Goal: Information Seeking & Learning: Understand process/instructions

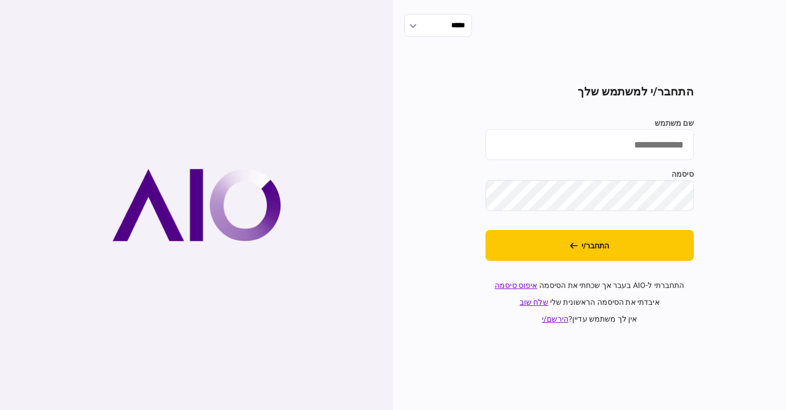
click at [622, 152] on input "שם משתמש" at bounding box center [589, 144] width 208 height 31
type input "**********"
click at [485, 230] on button "התחבר/י" at bounding box center [589, 245] width 208 height 31
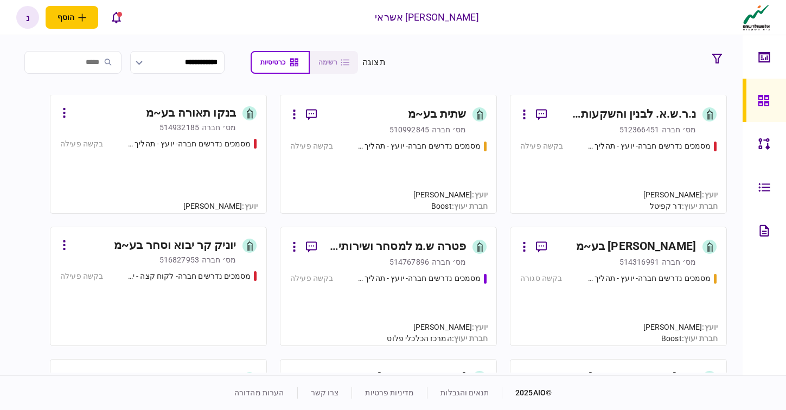
scroll to position [7903, 0]
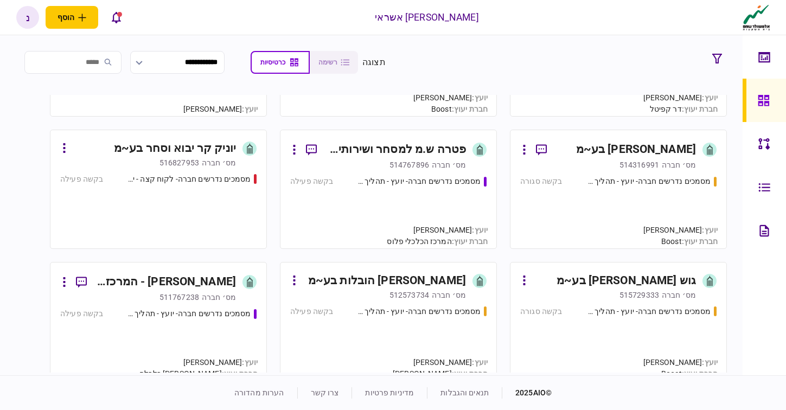
click at [421, 153] on div "פטרה ש.מ למסחר ושירותים בע~מ" at bounding box center [395, 149] width 140 height 17
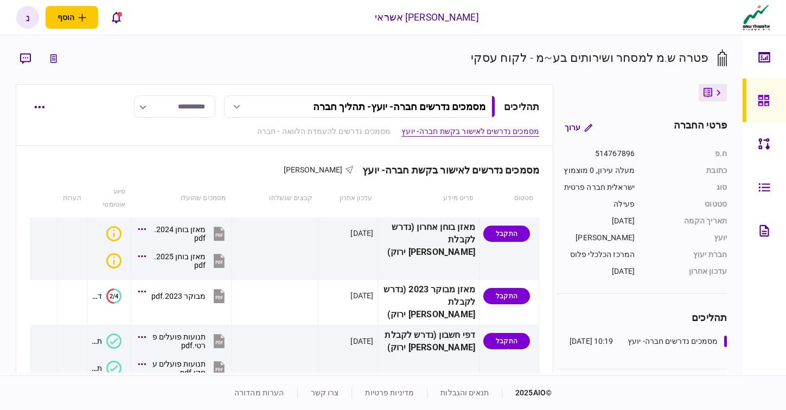
click at [313, 110] on div "מסמכים נדרשים חברה- יועץ - תהליך חברה" at bounding box center [399, 106] width 172 height 11
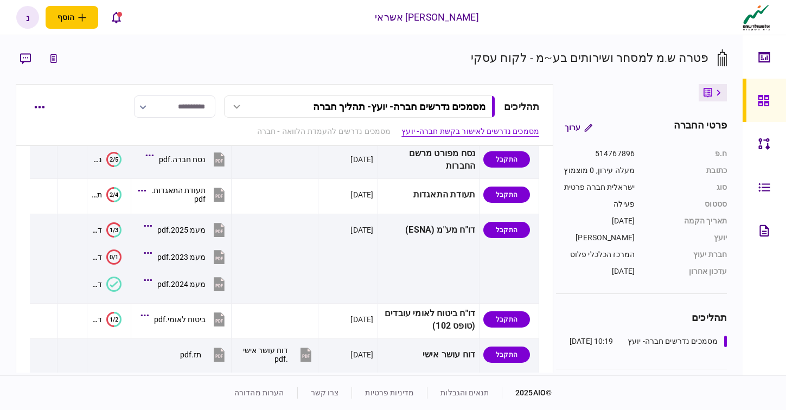
scroll to position [784, 0]
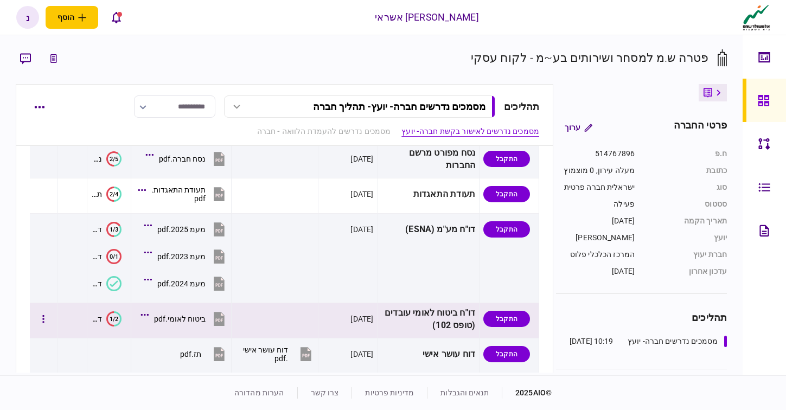
click at [118, 316] on text "1/2" at bounding box center [114, 319] width 9 height 7
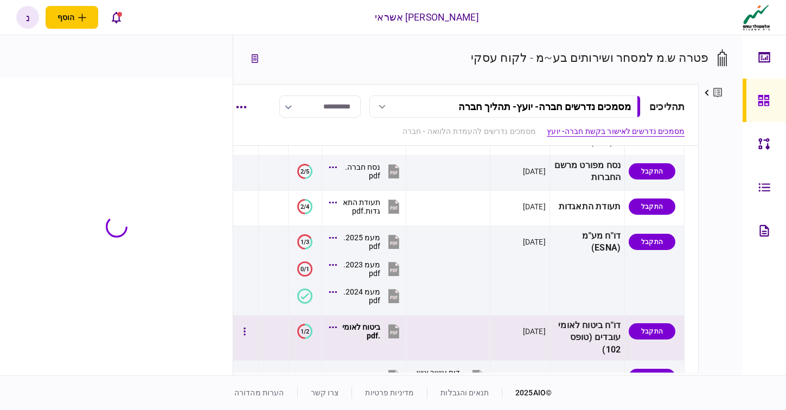
scroll to position [877, 0]
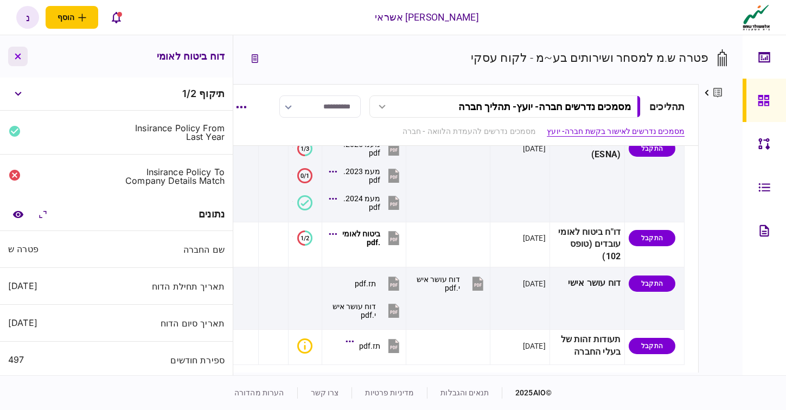
click at [24, 56] on button "button" at bounding box center [18, 57] width 20 height 20
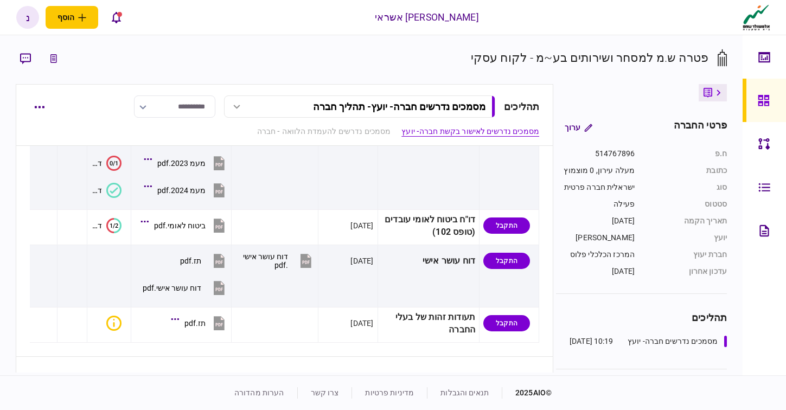
scroll to position [784, 0]
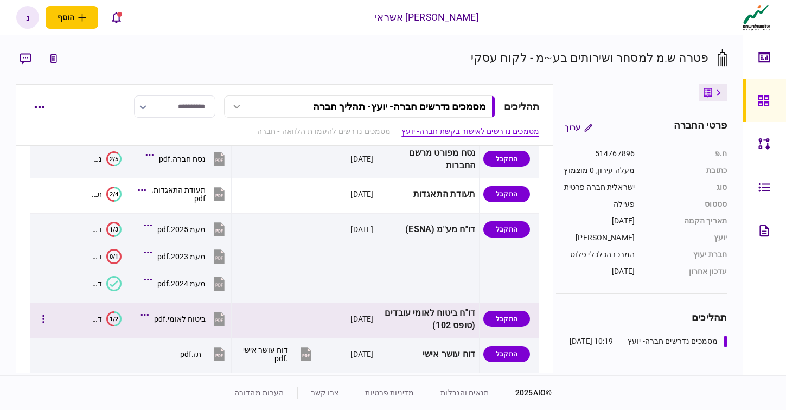
click at [224, 312] on icon at bounding box center [219, 319] width 11 height 14
click at [118, 316] on text "1/2" at bounding box center [114, 319] width 9 height 7
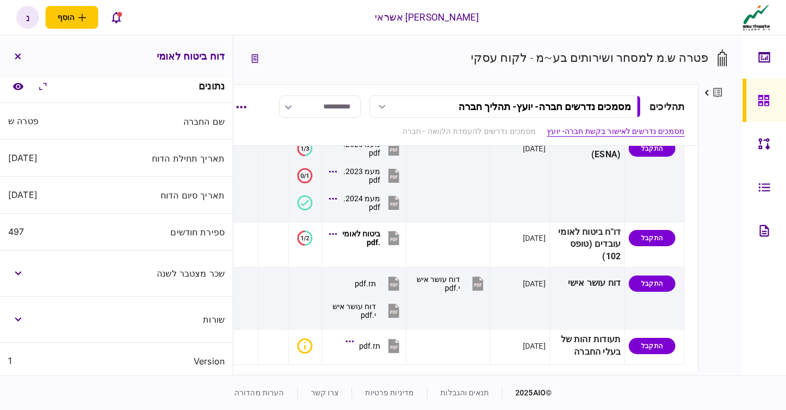
scroll to position [132, 0]
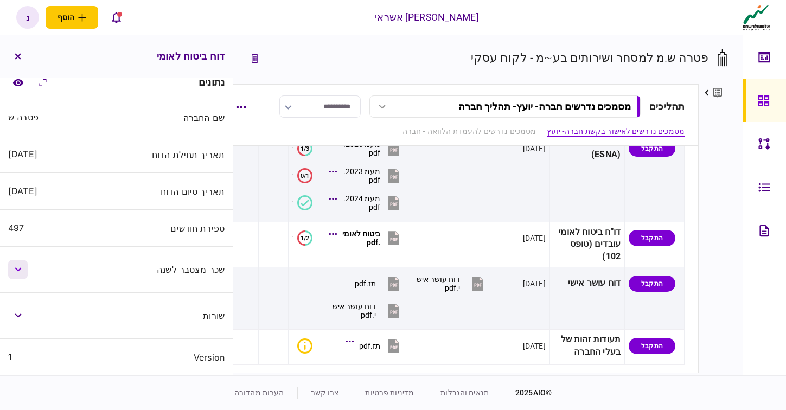
click at [17, 277] on button "button" at bounding box center [18, 270] width 20 height 20
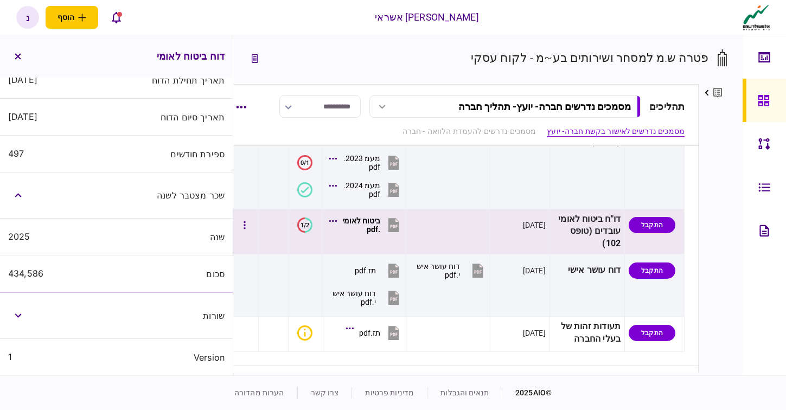
scroll to position [892, 0]
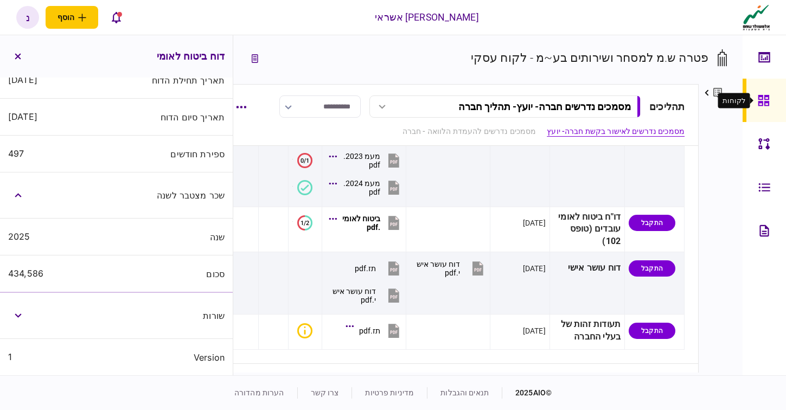
click at [767, 101] on icon at bounding box center [762, 100] width 11 height 11
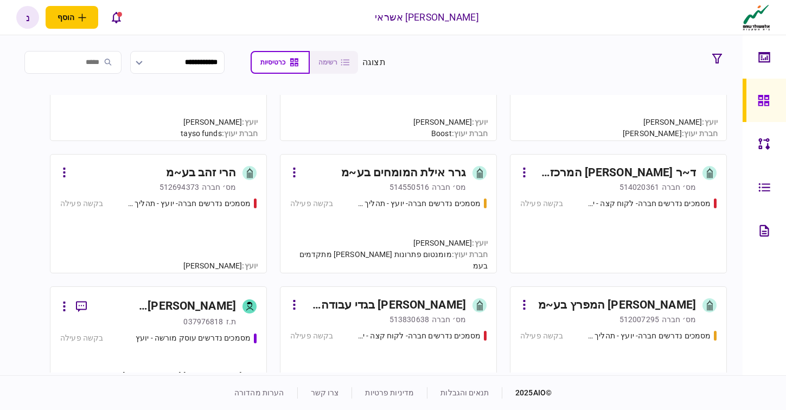
scroll to position [7270, 0]
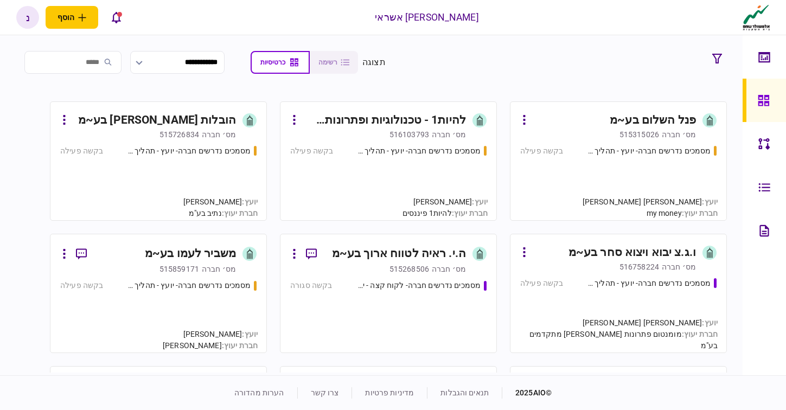
click at [423, 311] on div "מסמכים נדרשים חברה- לקוח קצה - ישיר בקשה סגורה" at bounding box center [388, 311] width 196 height 63
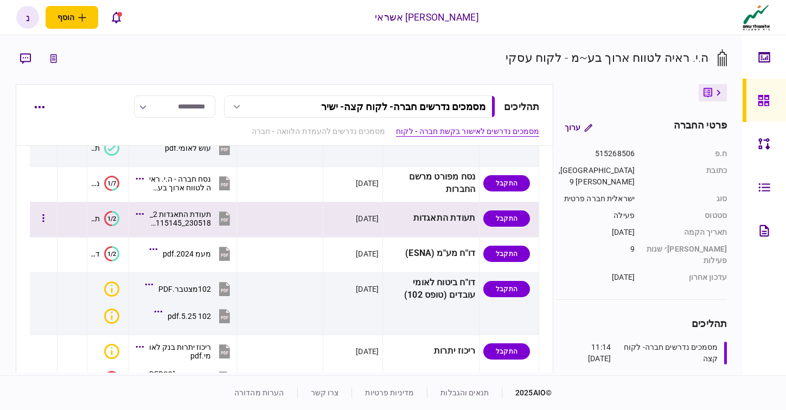
scroll to position [377, 0]
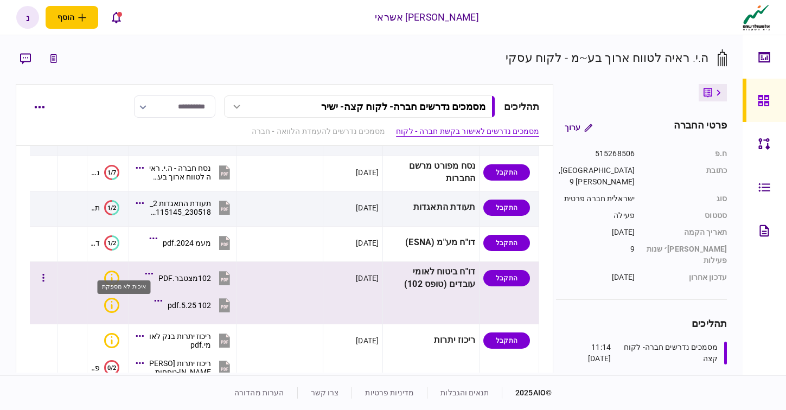
click at [119, 271] on icon "איכות לא מספקת" at bounding box center [111, 278] width 15 height 15
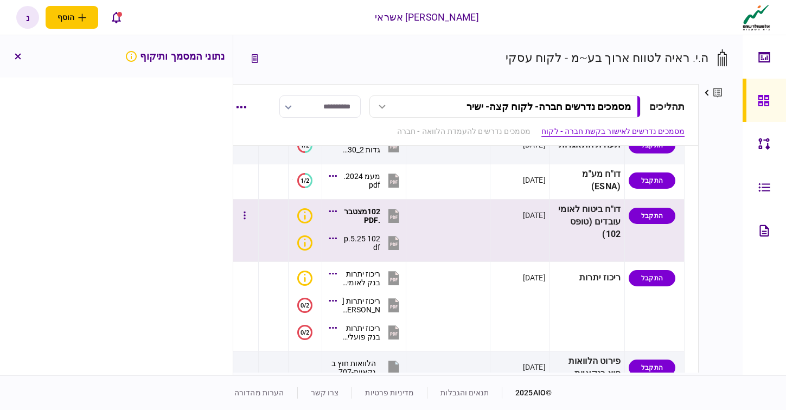
click at [402, 224] on icon at bounding box center [394, 216] width 16 height 16
click at [21, 61] on button "button" at bounding box center [18, 57] width 20 height 20
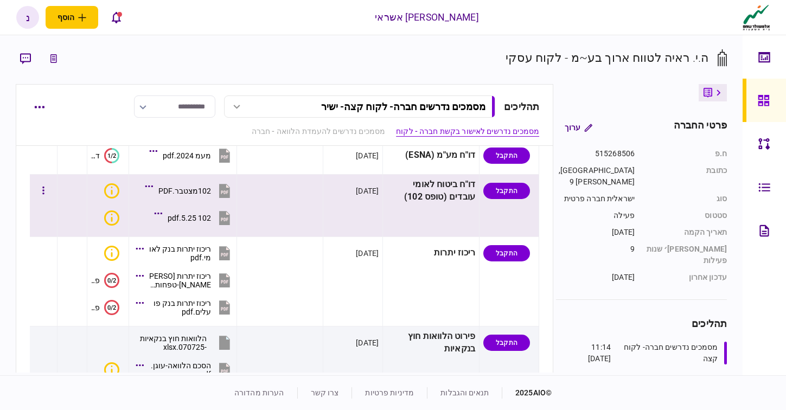
scroll to position [377, 0]
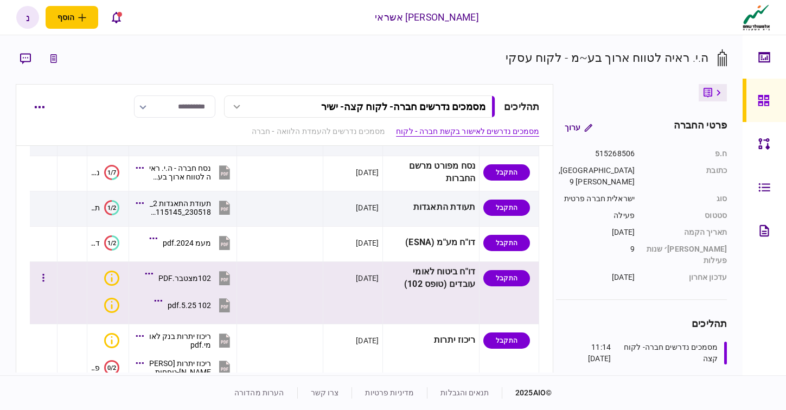
click at [716, 95] on icon at bounding box center [718, 92] width 4 height 7
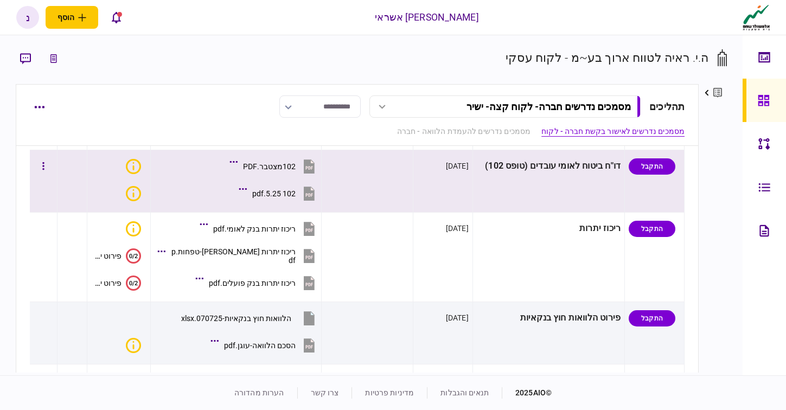
scroll to position [458, 0]
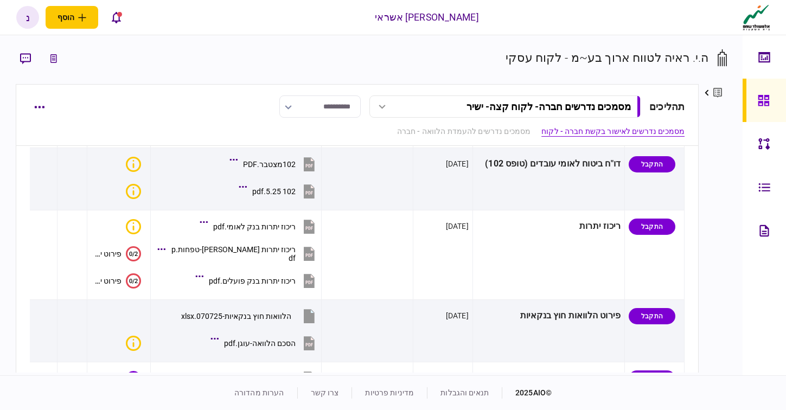
click at [513, 105] on div "מסמכים נדרשים חברה- לקוח קצה - ישיר" at bounding box center [548, 106] width 164 height 11
click at [769, 101] on div at bounding box center [765, 100] width 17 height 43
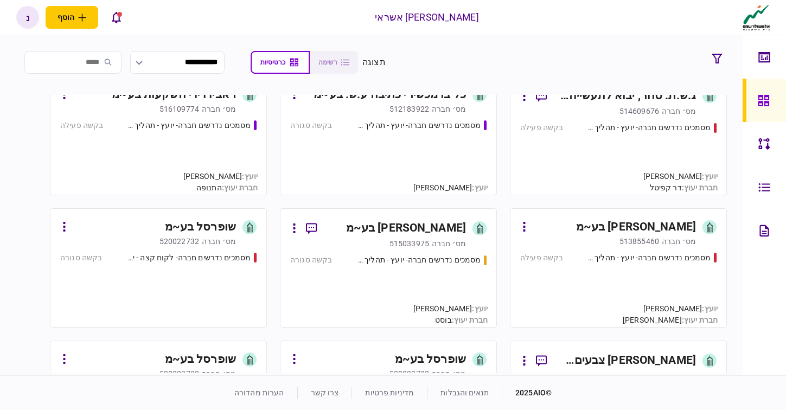
scroll to position [12564, 0]
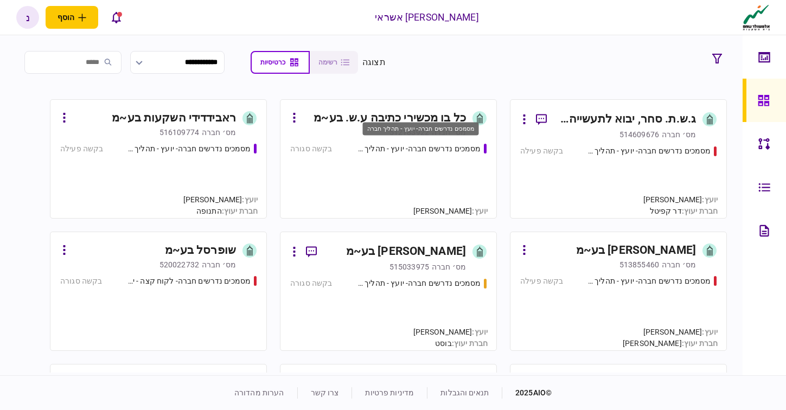
click at [416, 148] on div "מסמכים נדרשים חברה- יועץ - תהליך חברה" at bounding box center [418, 148] width 126 height 11
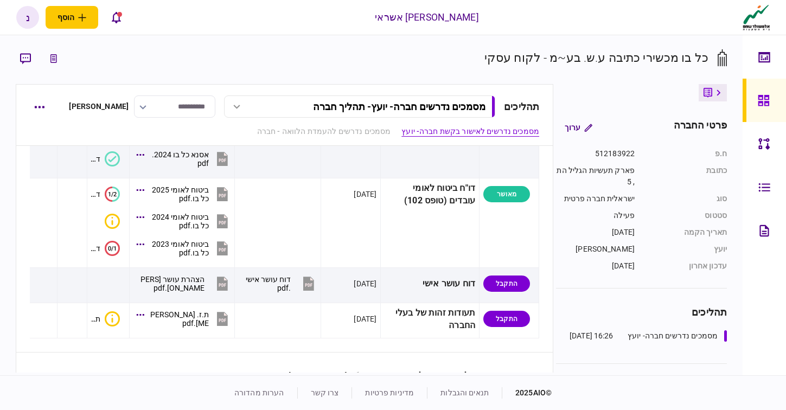
scroll to position [719, 0]
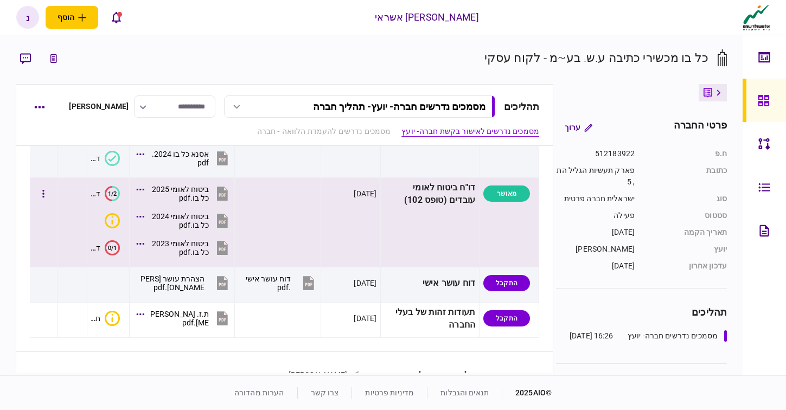
click at [117, 190] on text "1/2" at bounding box center [112, 193] width 9 height 7
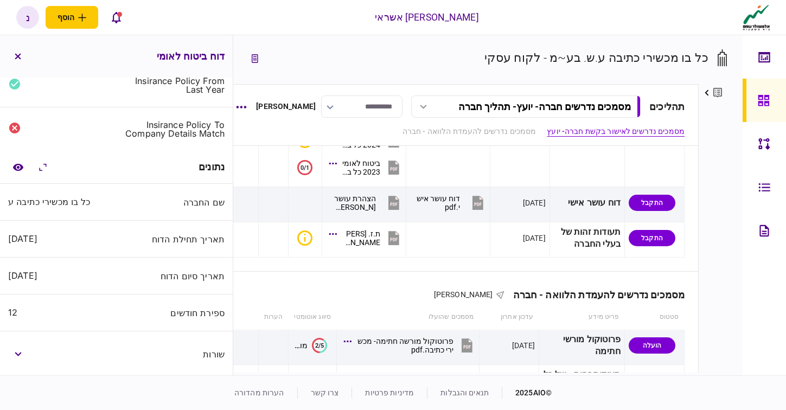
scroll to position [86, 0]
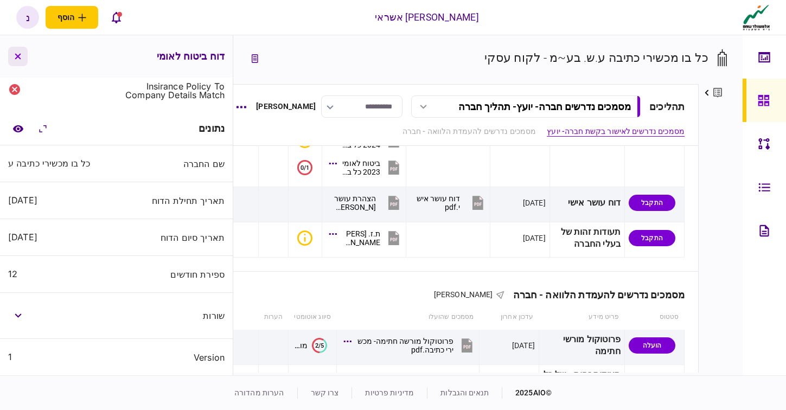
click at [13, 56] on button "button" at bounding box center [18, 57] width 20 height 20
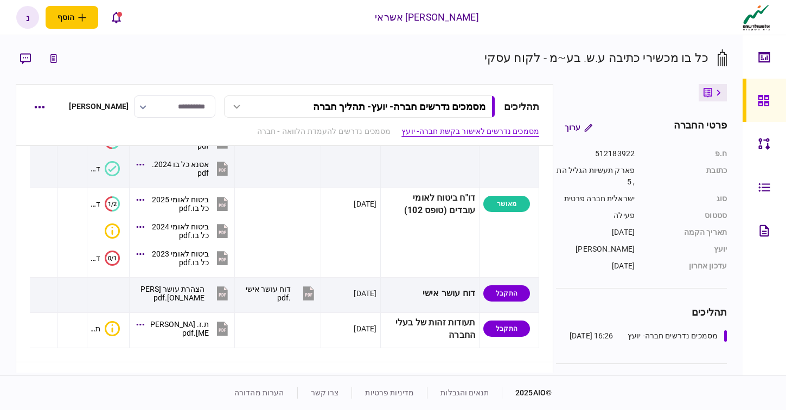
scroll to position [719, 0]
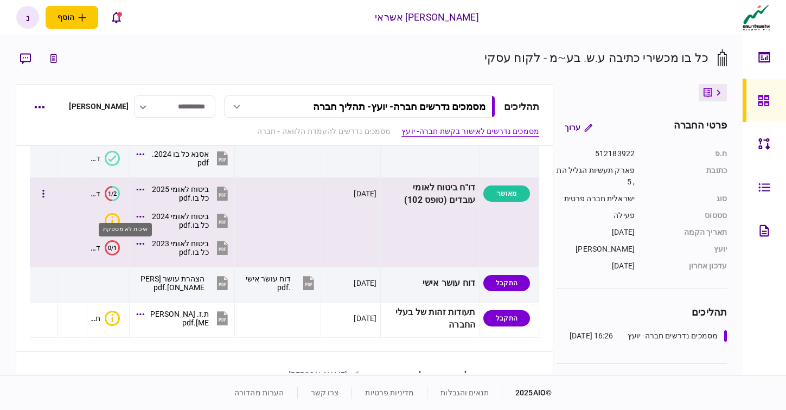
click at [120, 213] on icon "איכות לא מספקת" at bounding box center [112, 220] width 15 height 15
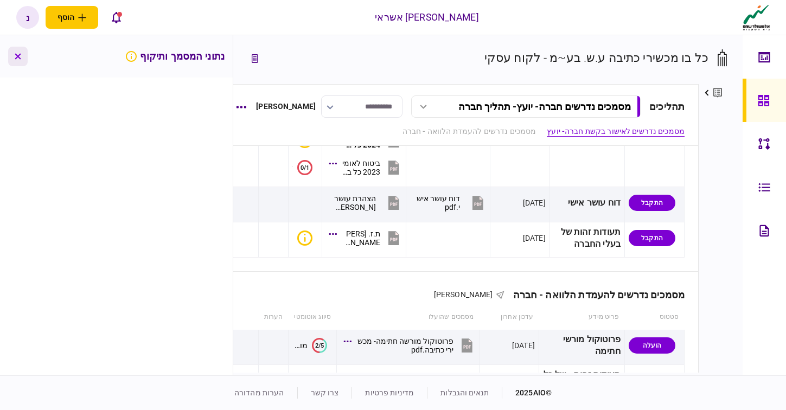
click at [20, 59] on icon "button" at bounding box center [18, 56] width 7 height 7
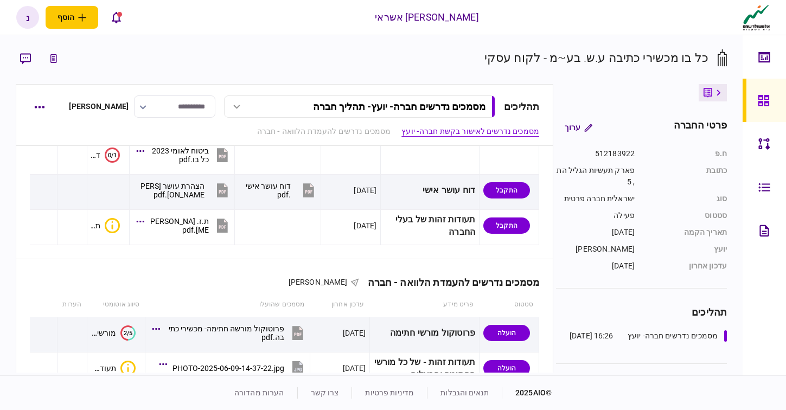
scroll to position [719, 0]
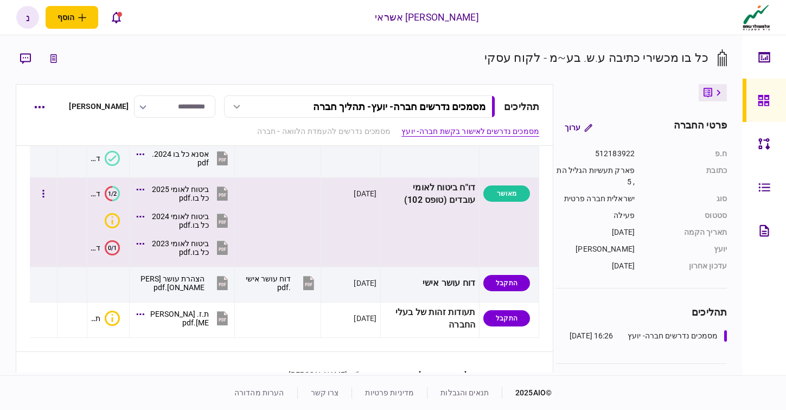
click at [228, 214] on icon at bounding box center [222, 221] width 11 height 14
click at [228, 187] on icon at bounding box center [222, 194] width 11 height 14
click at [228, 241] on icon at bounding box center [222, 248] width 11 height 14
click at [123, 235] on div "איכות לא מספקת" at bounding box center [125, 230] width 53 height 14
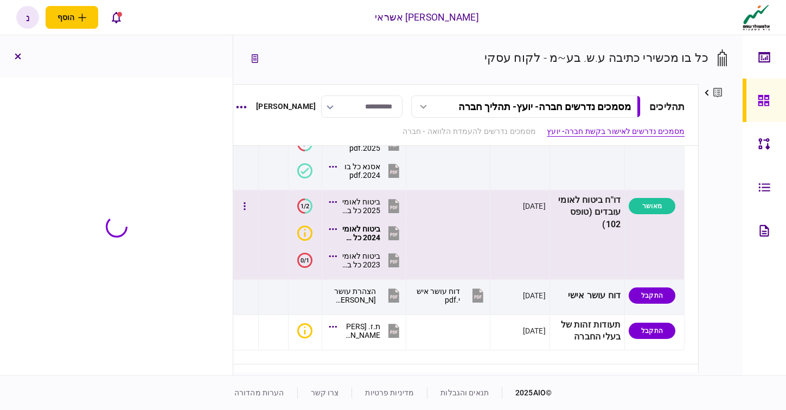
scroll to position [812, 0]
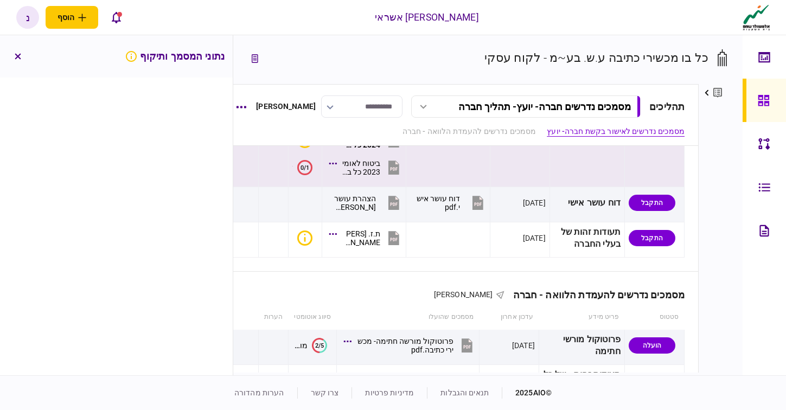
click at [309, 171] on text "0/1" at bounding box center [304, 167] width 9 height 7
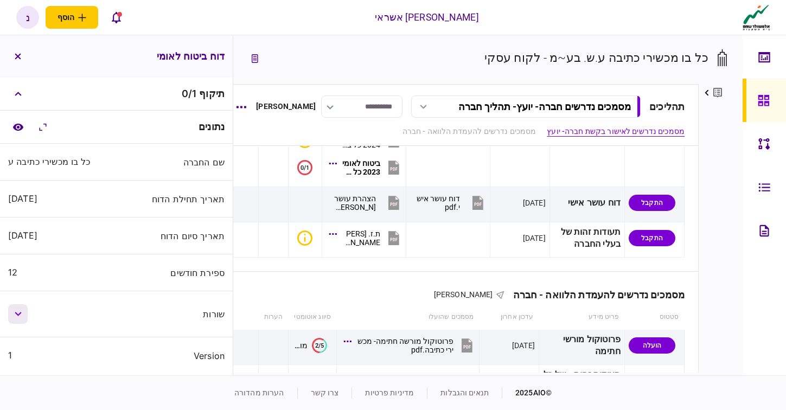
click at [21, 317] on button "button" at bounding box center [18, 314] width 20 height 20
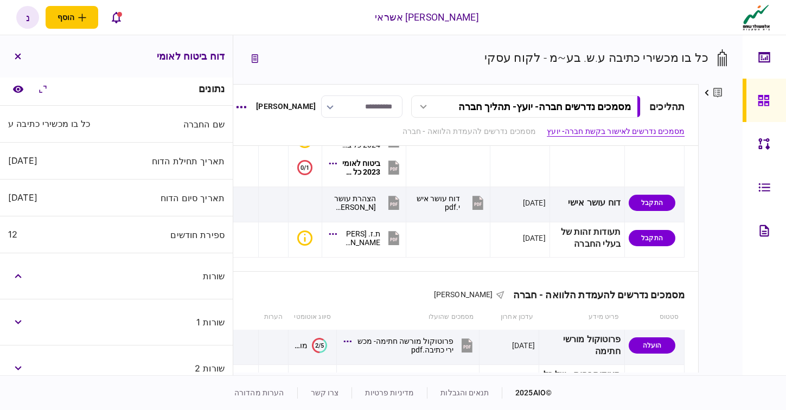
scroll to position [49, 0]
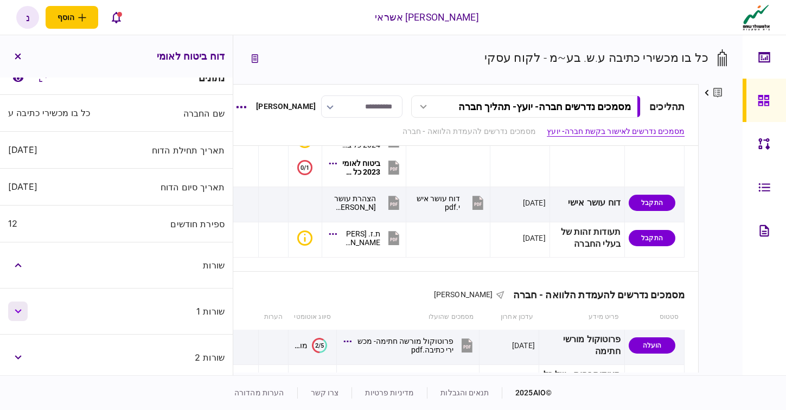
click at [15, 316] on button "button" at bounding box center [18, 311] width 20 height 20
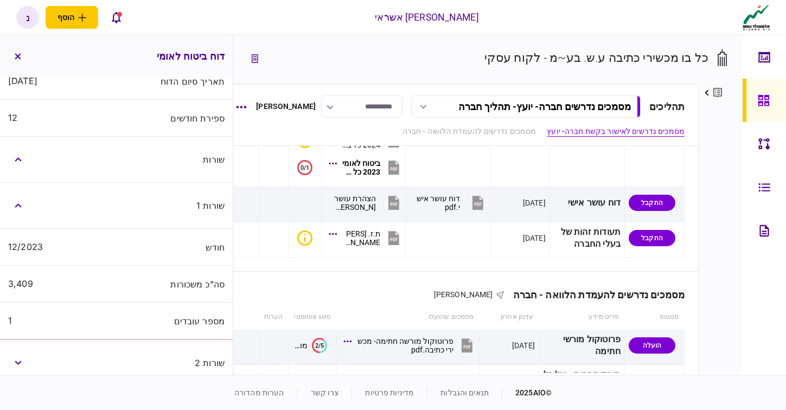
scroll to position [266, 0]
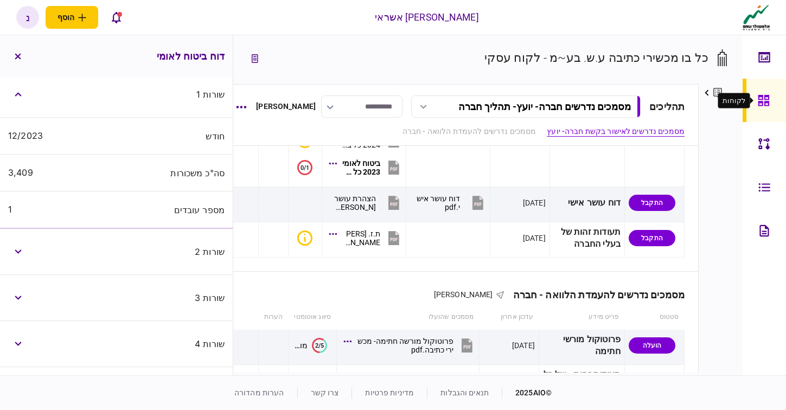
click at [770, 106] on div at bounding box center [765, 100] width 17 height 43
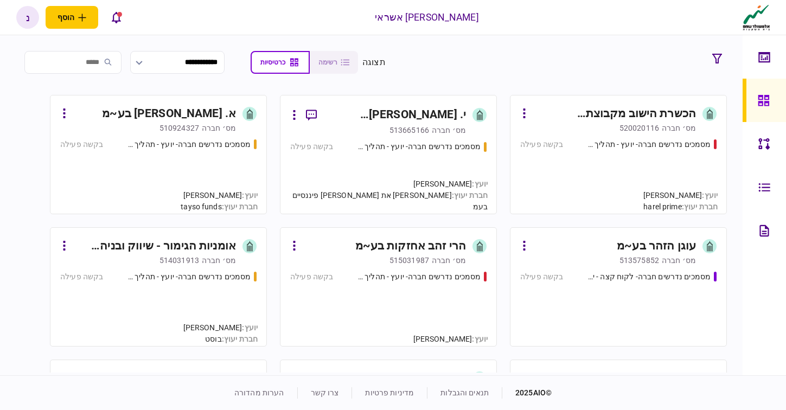
scroll to position [4376, 0]
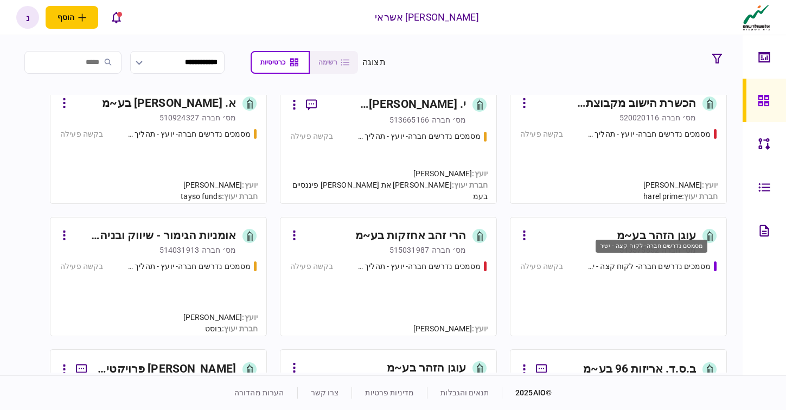
click at [665, 269] on div "מסמכים נדרשים חברה- לקוח קצה - ישיר" at bounding box center [647, 266] width 126 height 11
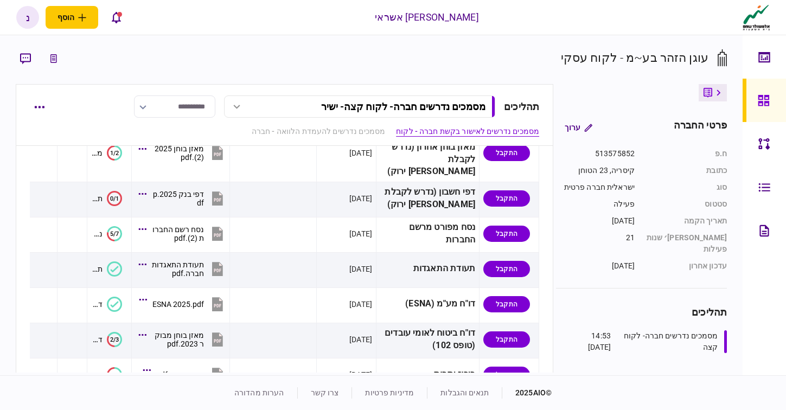
scroll to position [203, 0]
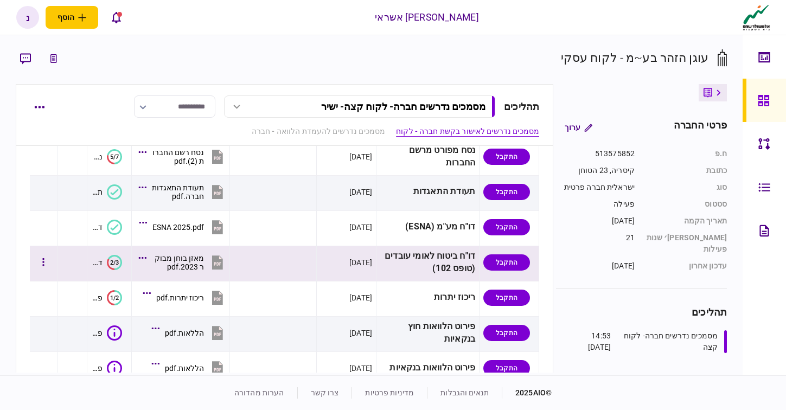
click at [121, 255] on icon at bounding box center [114, 262] width 14 height 15
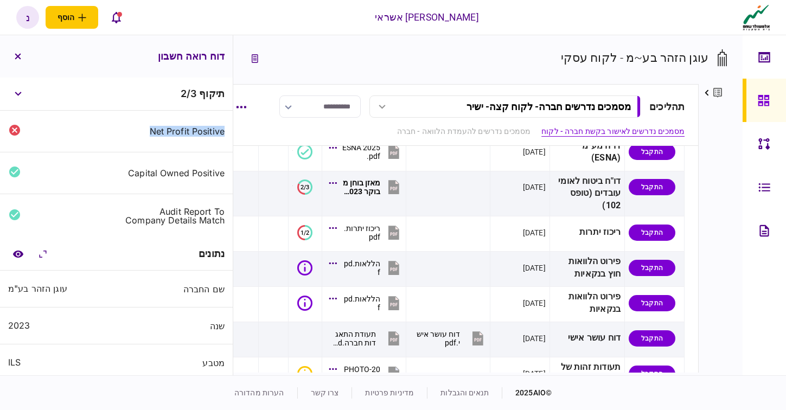
drag, startPoint x: 149, startPoint y: 130, endPoint x: 224, endPoint y: 133, distance: 74.9
click at [224, 133] on div "net profit positive" at bounding box center [173, 131] width 104 height 9
copy div "net profit positive"
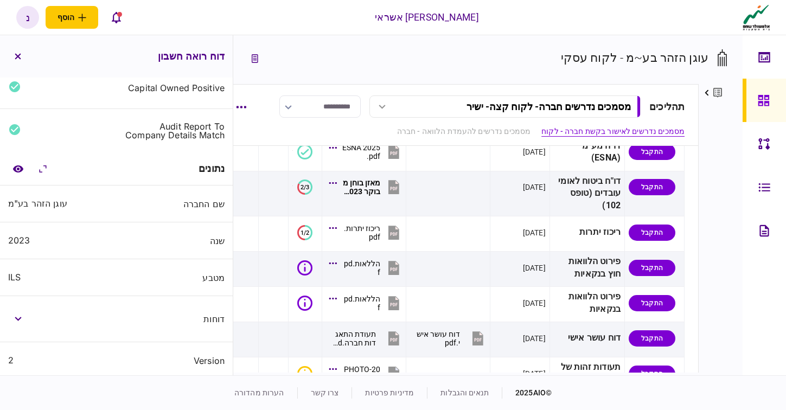
scroll to position [88, 0]
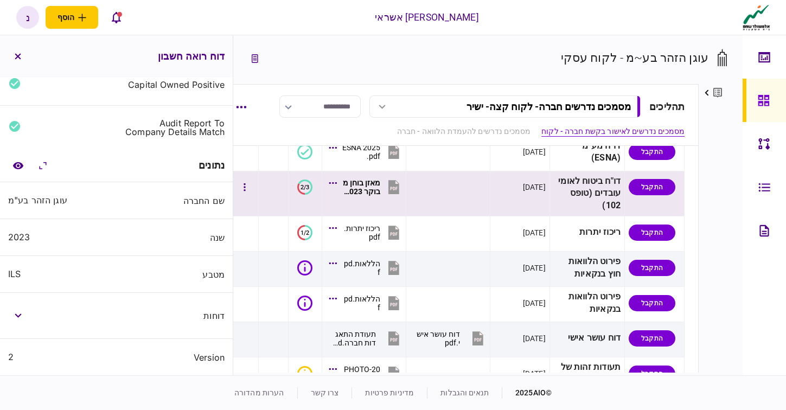
click at [399, 194] on icon at bounding box center [393, 187] width 11 height 14
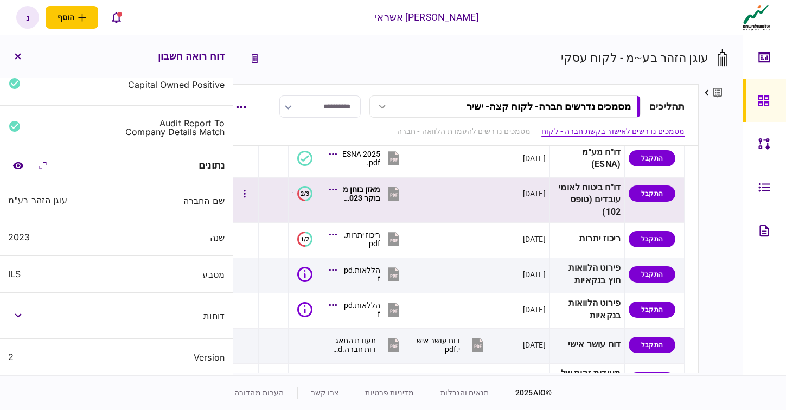
scroll to position [269, 0]
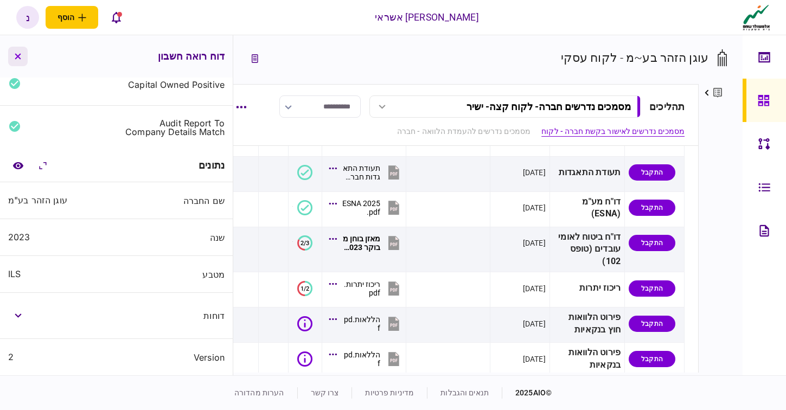
click at [25, 60] on button "button" at bounding box center [18, 57] width 20 height 20
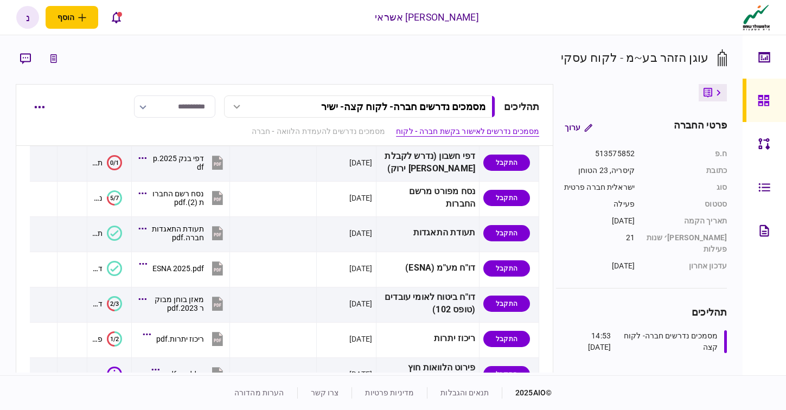
scroll to position [182, 0]
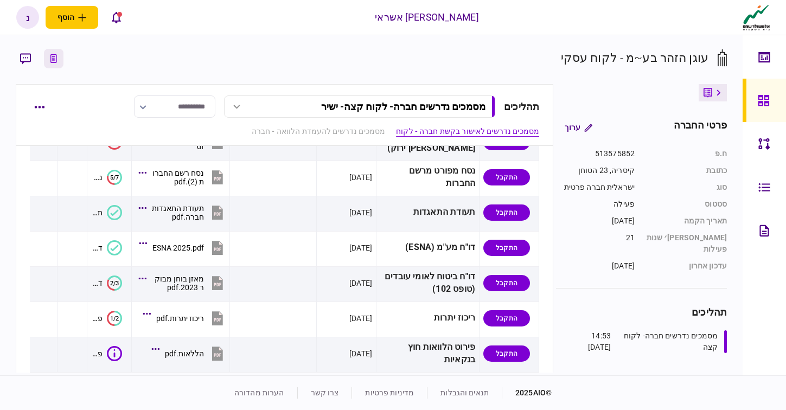
click at [61, 63] on button "link to underwriting page" at bounding box center [54, 59] width 20 height 20
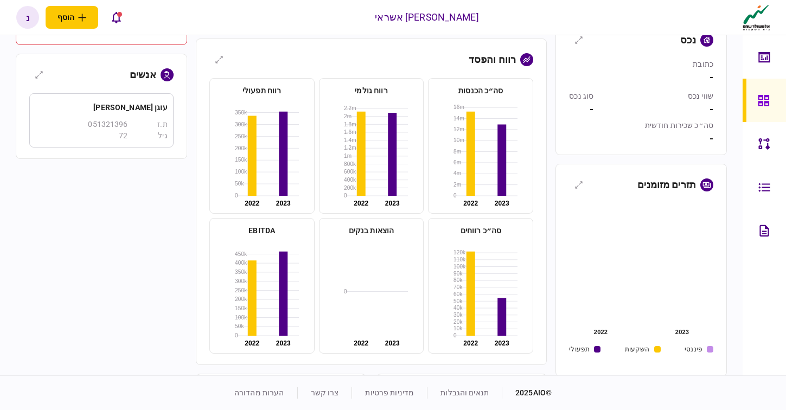
scroll to position [285, 0]
click at [761, 100] on icon at bounding box center [763, 100] width 12 height 12
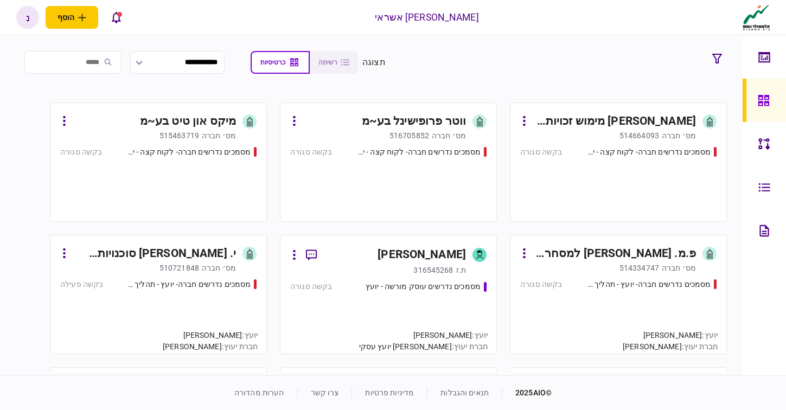
scroll to position [22004, 0]
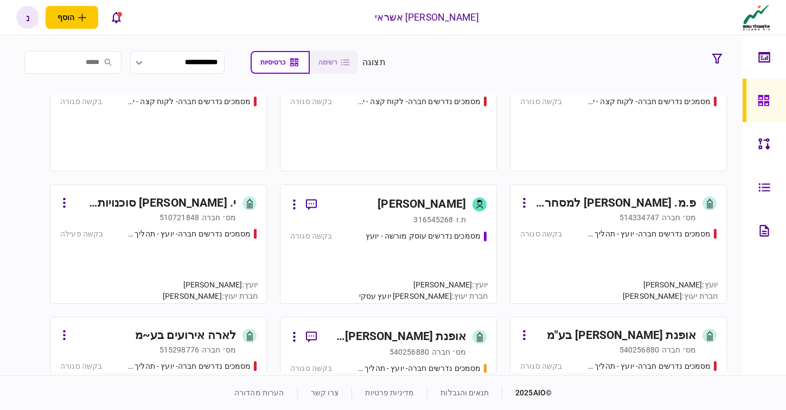
click at [420, 245] on div "מסמכים נדרשים עוסק מורשה - יועץ בקשה סגורה" at bounding box center [388, 261] width 196 height 63
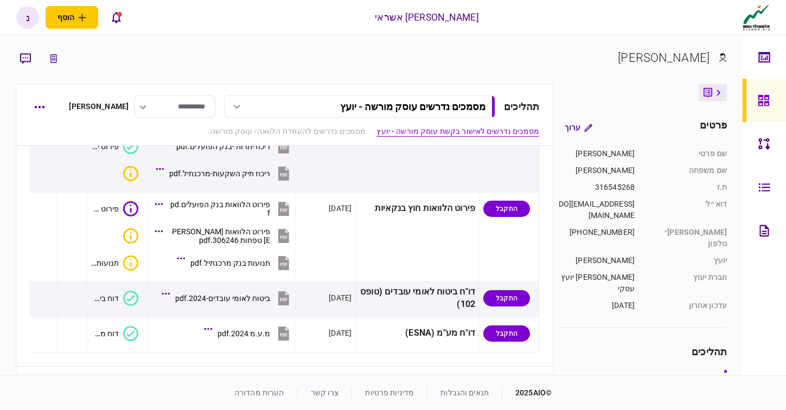
scroll to position [530, 0]
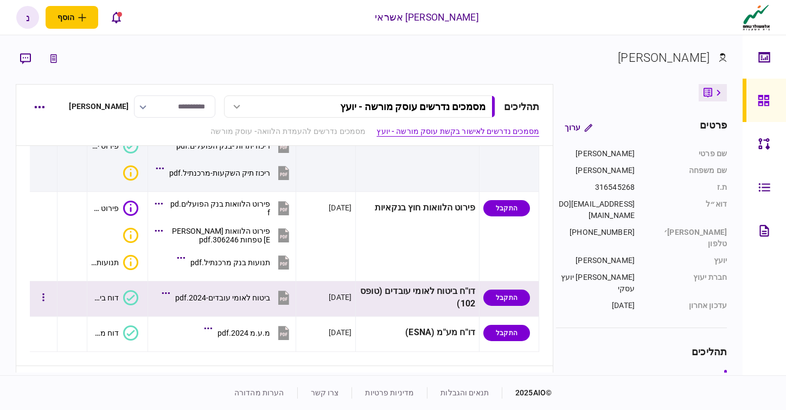
click at [138, 301] on icon at bounding box center [130, 297] width 15 height 15
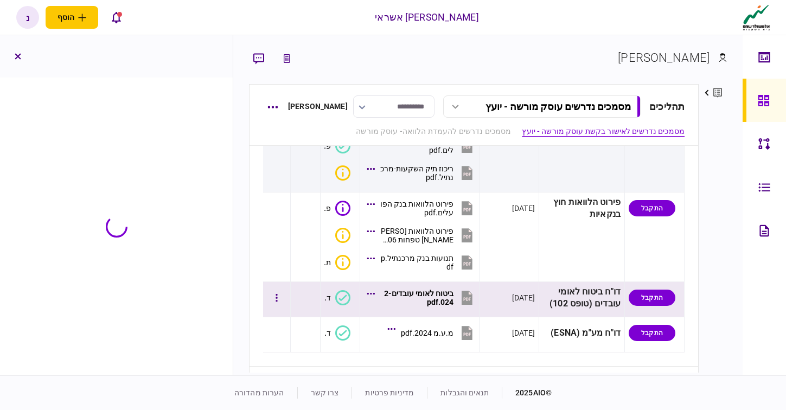
scroll to position [540, 0]
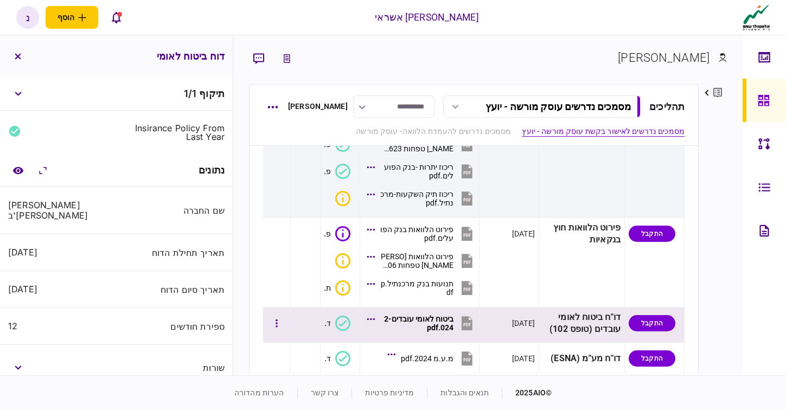
click at [470, 323] on icon at bounding box center [466, 324] width 7 height 3
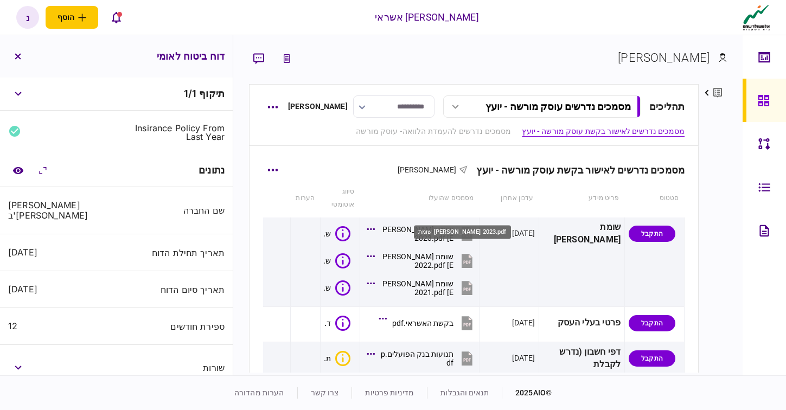
scroll to position [23, 0]
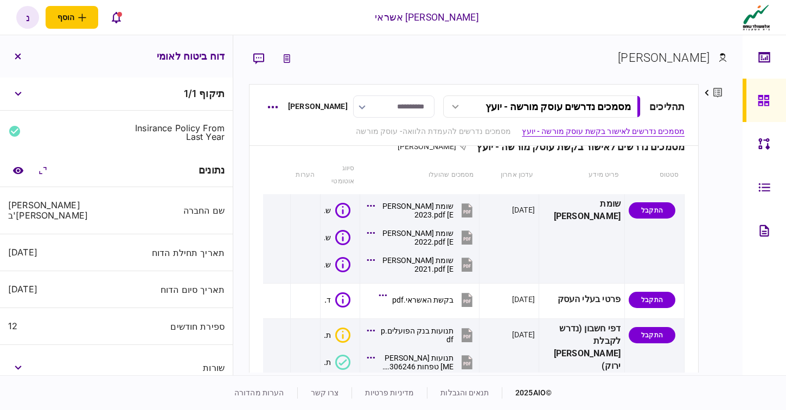
click at [526, 107] on div "מסמכים נדרשים עוסק מורשה - יועץ" at bounding box center [557, 106] width 145 height 11
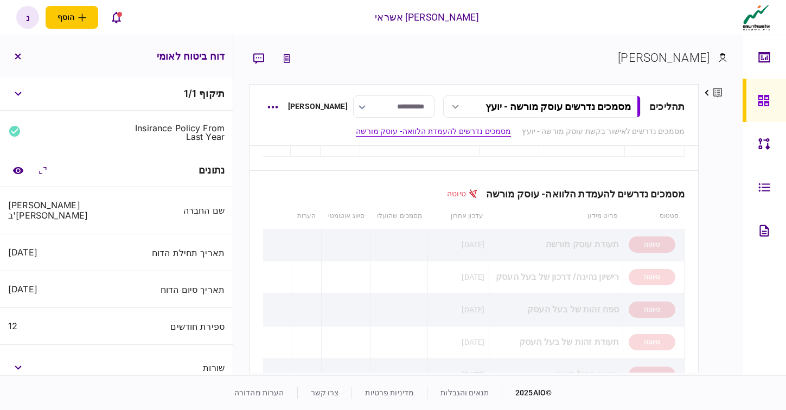
scroll to position [785, 0]
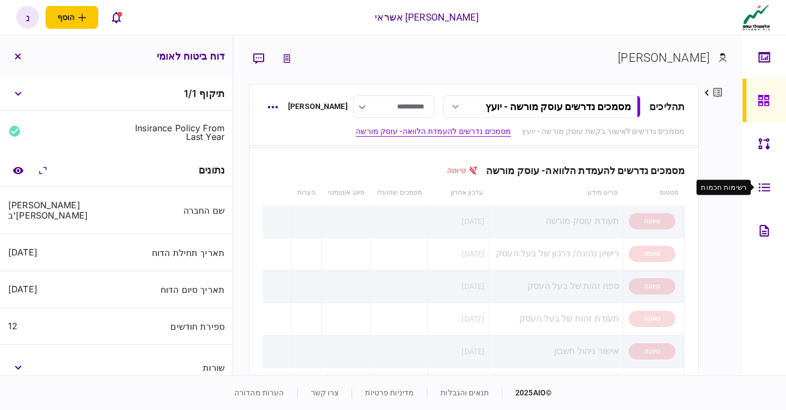
click at [767, 190] on icon at bounding box center [763, 187] width 11 height 9
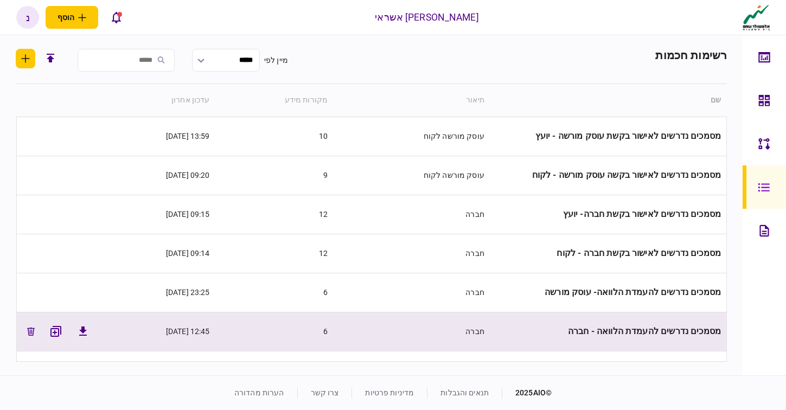
click at [697, 332] on span "מסמכים נדרשים להעמדת הלוואה - חברה" at bounding box center [644, 331] width 153 height 10
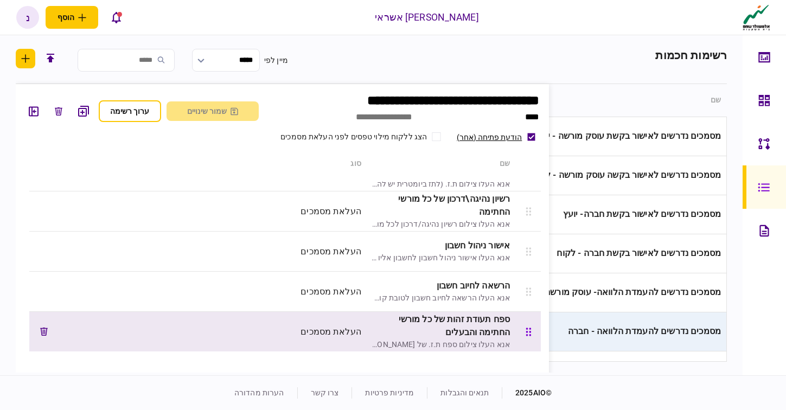
scroll to position [71, 0]
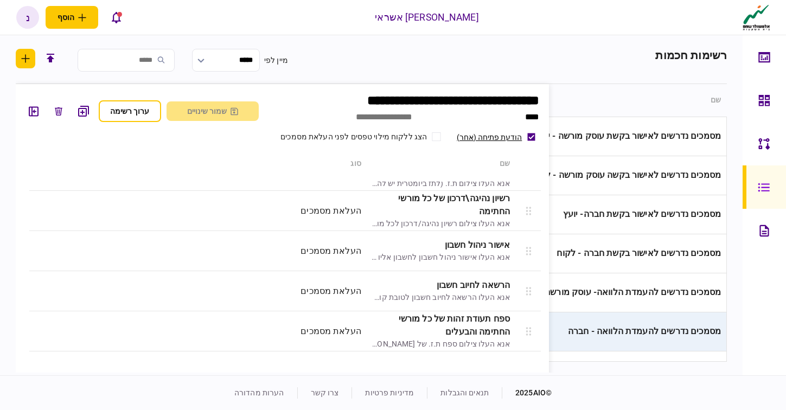
click at [537, 65] on header "רשימות חכמות מיין לפי *****" at bounding box center [371, 66] width 711 height 35
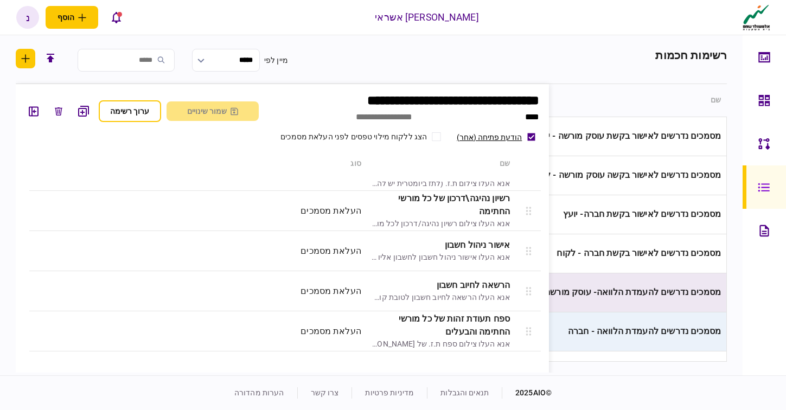
click at [621, 293] on span "מסמכים נדרשים להעמדת הלוואה- עוסק מורשה" at bounding box center [632, 292] width 176 height 10
type input "**********"
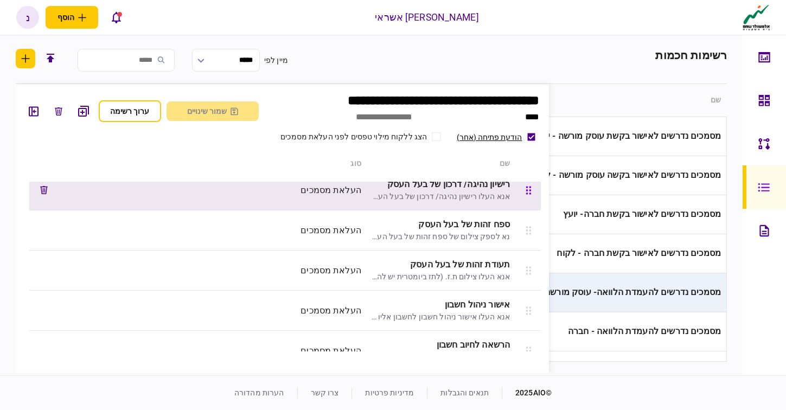
scroll to position [71, 0]
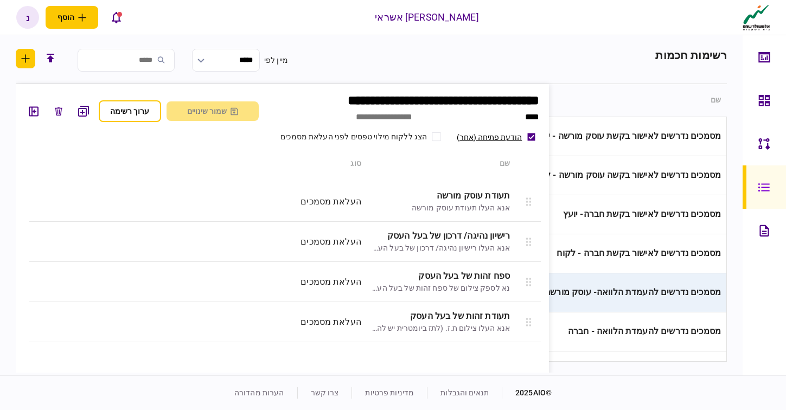
scroll to position [71, 0]
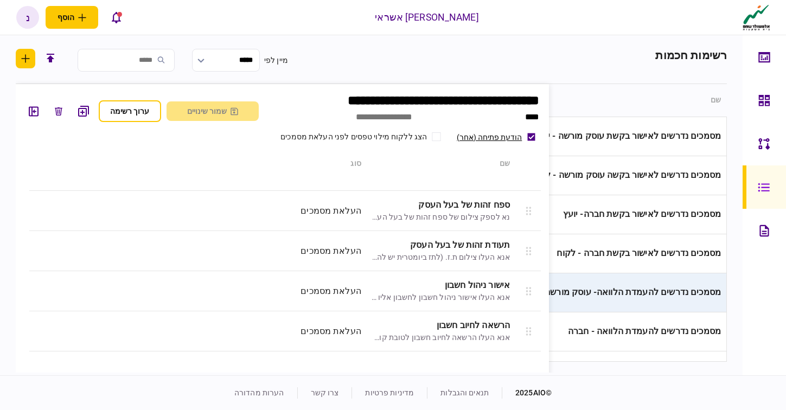
click at [619, 182] on td "מסמכים נדרשים לאישור בקשה עוסק מורשה - לקוח" at bounding box center [608, 175] width 237 height 39
type input "**********"
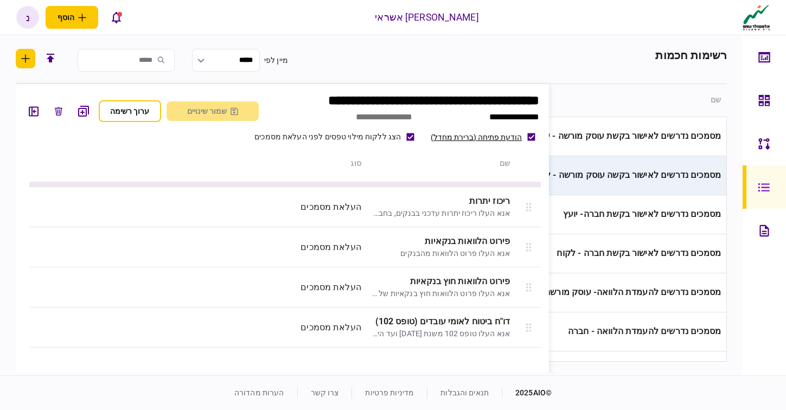
scroll to position [156, 0]
click at [605, 68] on header "רשימות חכמות מיין לפי *****" at bounding box center [371, 66] width 711 height 35
click at [549, 65] on header "רשימות חכמות מיין לפי *****" at bounding box center [371, 66] width 711 height 35
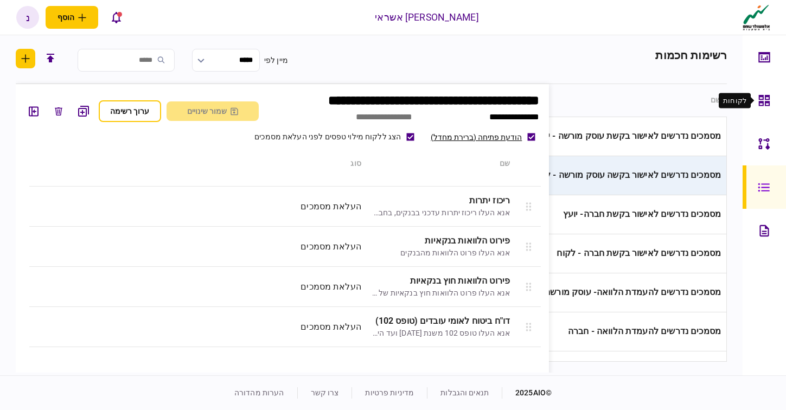
click at [768, 103] on icon at bounding box center [764, 100] width 12 height 12
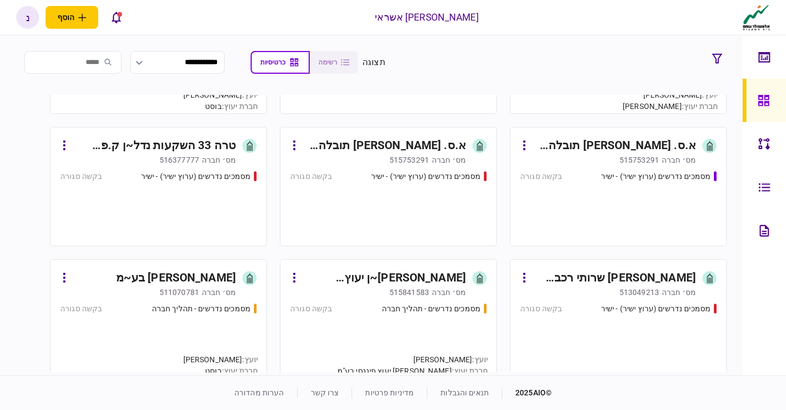
scroll to position [58973, 0]
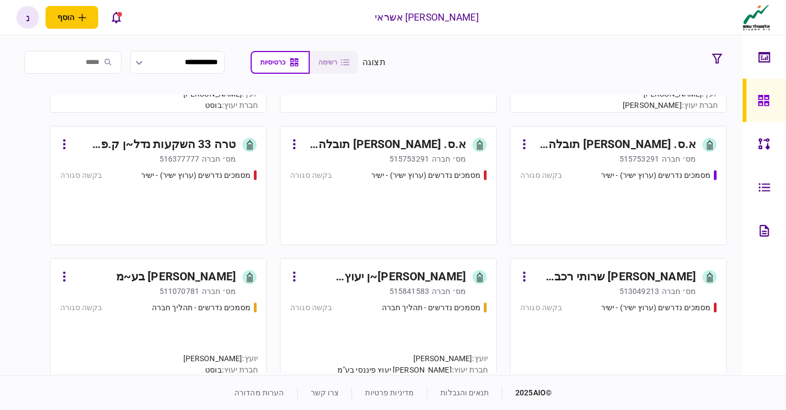
click at [607, 202] on div "מסמכים נדרשים (ערוץ ישיר) - ישיר בקשה סגורה" at bounding box center [618, 203] width 196 height 66
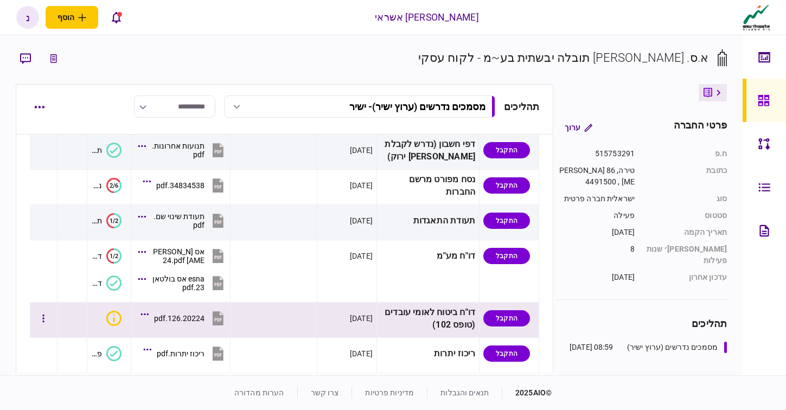
scroll to position [195, 0]
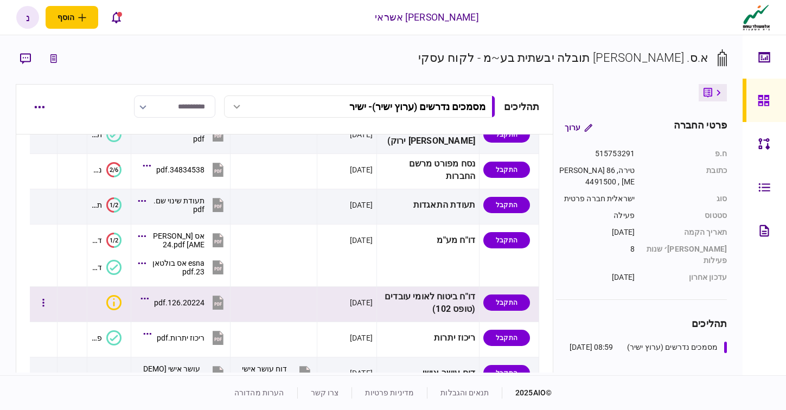
click at [223, 295] on icon at bounding box center [218, 302] width 11 height 14
click at [765, 106] on icon at bounding box center [763, 100] width 12 height 12
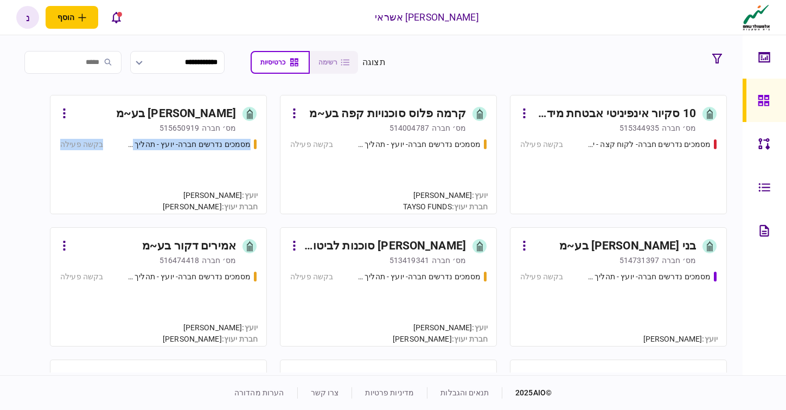
drag, startPoint x: 18, startPoint y: 101, endPoint x: 13, endPoint y: 139, distance: 38.9
click at [13, 139] on section "**********" at bounding box center [371, 205] width 742 height 340
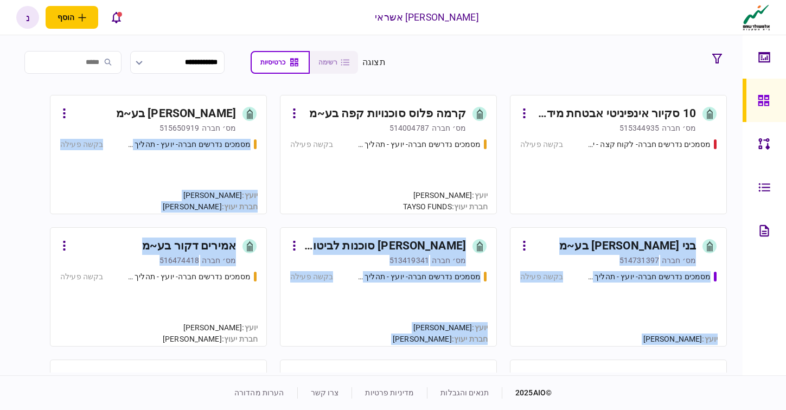
drag, startPoint x: 15, startPoint y: 101, endPoint x: 30, endPoint y: 219, distance: 118.6
click at [23, 264] on section "10 סקיור אינפיניטי אבטחת מידע בע~מ מס׳ חברה 515344935 מסמכים נדרשים חברה- לקוח …" at bounding box center [371, 234] width 711 height 278
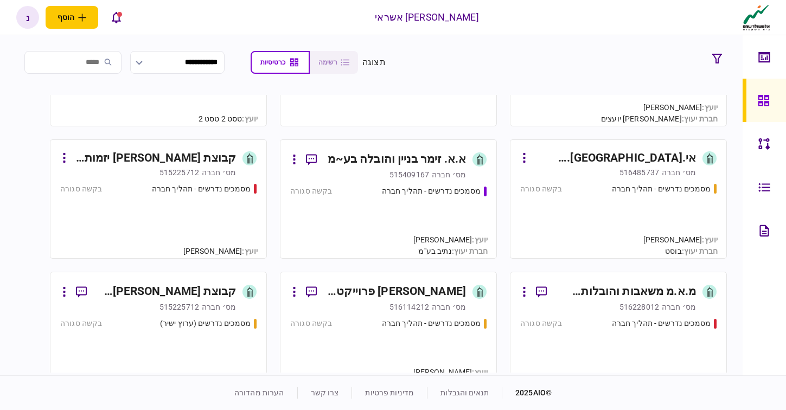
scroll to position [48905, 0]
click at [425, 176] on div "515409167" at bounding box center [409, 174] width 40 height 11
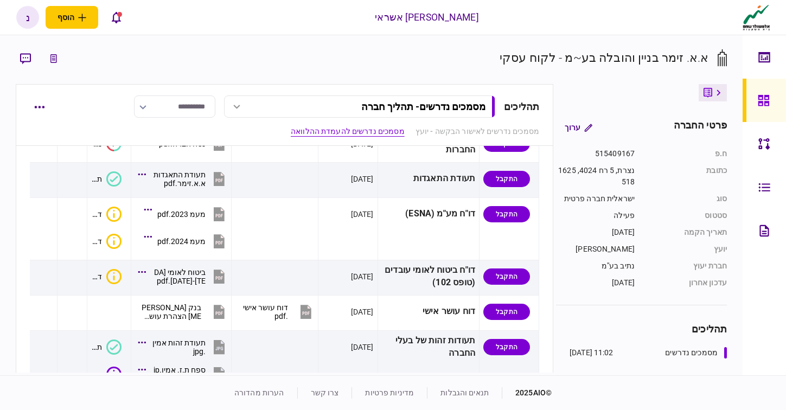
scroll to position [547, 0]
click at [774, 108] on link at bounding box center [763, 100] width 43 height 43
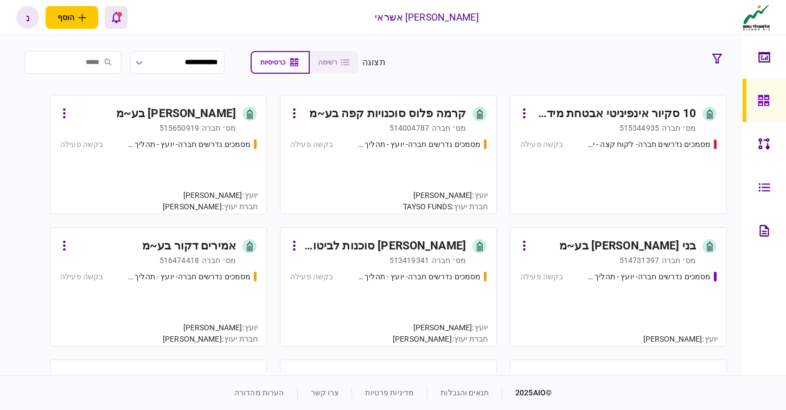
click at [115, 18] on icon "פתח רשימת התראות" at bounding box center [116, 17] width 9 height 12
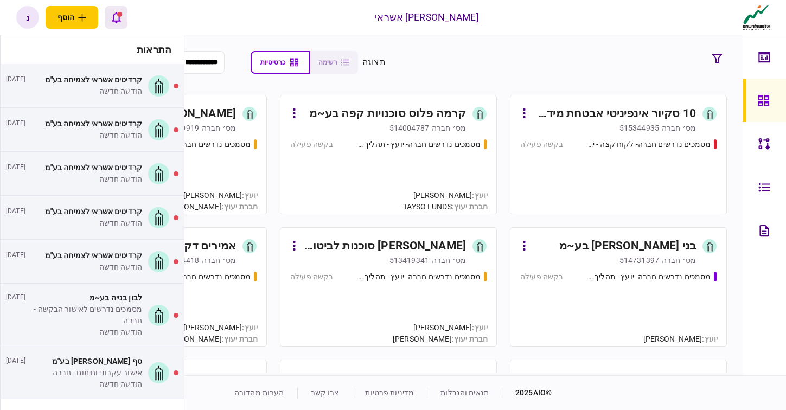
click at [115, 18] on icon "פתח רשימת התראות" at bounding box center [116, 17] width 9 height 12
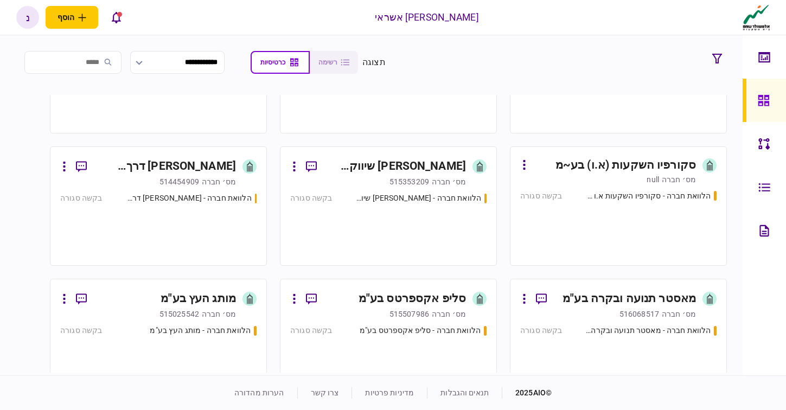
scroll to position [104085, 0]
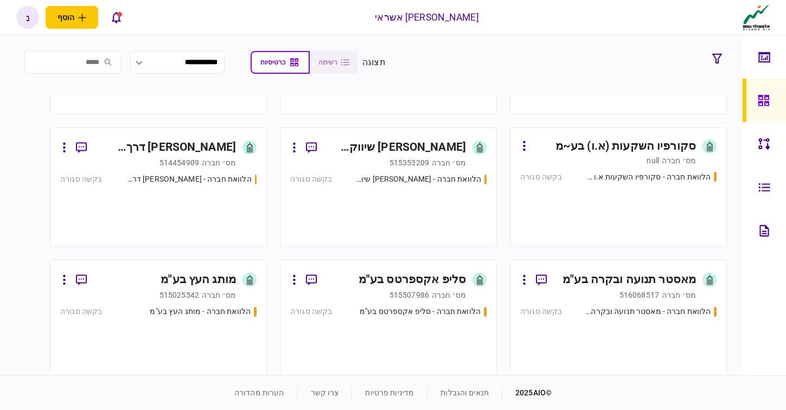
click at [379, 211] on div "הלוואת חברה - אריאל ובניו שיווק בשר בע"מ בקשה סגורה" at bounding box center [388, 205] width 196 height 63
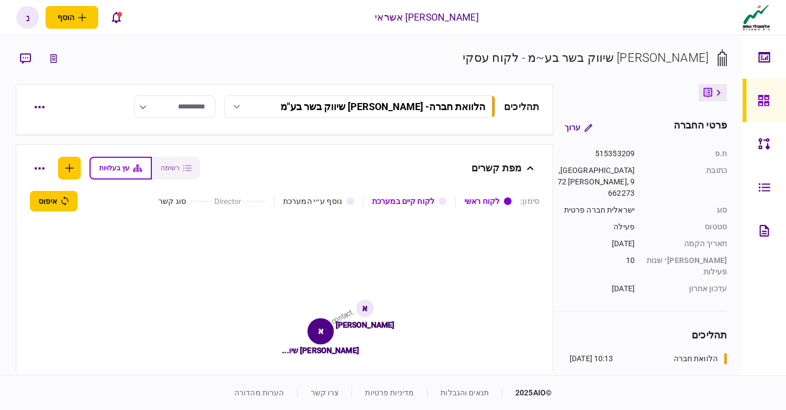
click at [425, 107] on div "הלוואת חברה - אריאל ובניו שיווק בשר בע"מ" at bounding box center [382, 106] width 205 height 11
click at [771, 104] on div at bounding box center [765, 100] width 17 height 43
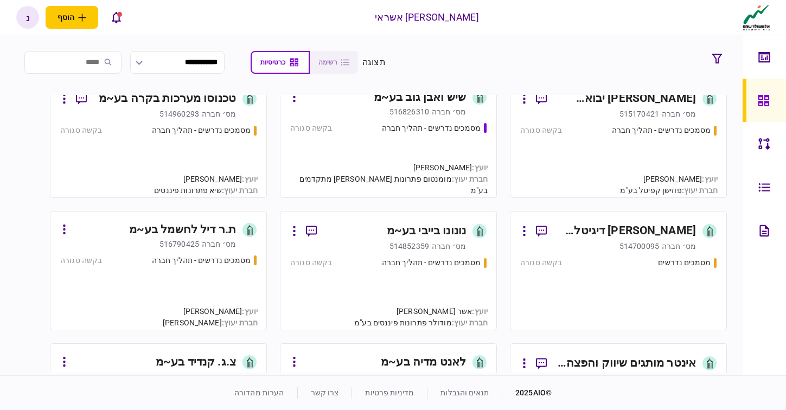
scroll to position [98550, 0]
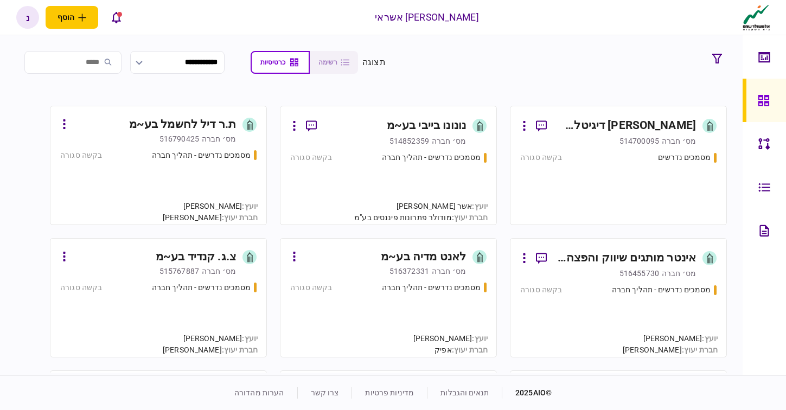
click at [217, 200] on div "יועץ : גלאא אבו גבל חברת יעוץ : גלאא אבו גבל" at bounding box center [210, 212] width 112 height 25
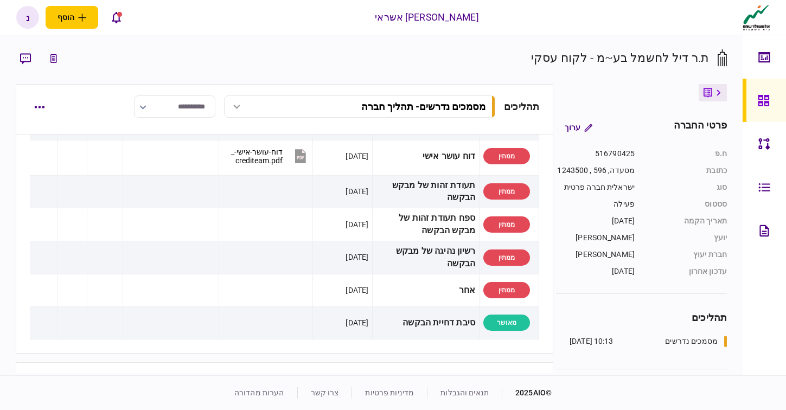
scroll to position [456, 0]
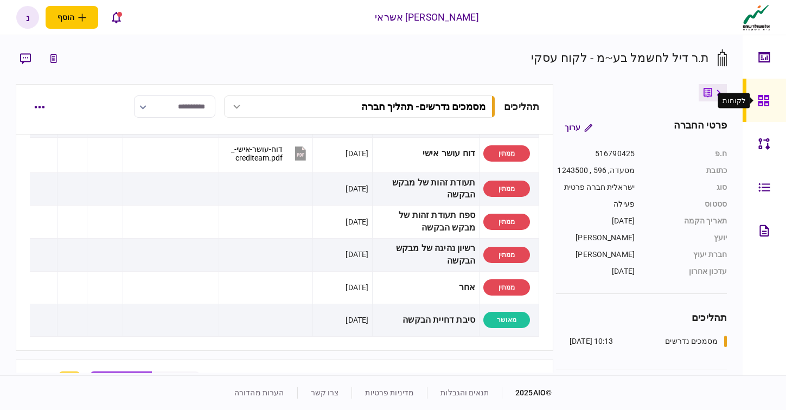
click at [760, 102] on icon at bounding box center [762, 100] width 11 height 11
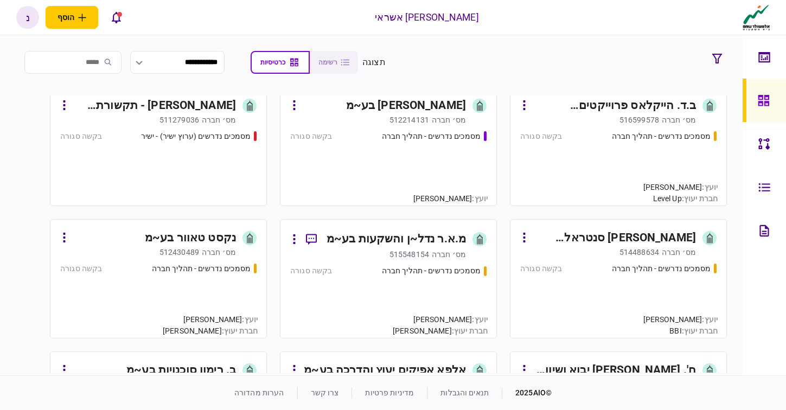
scroll to position [77535, 0]
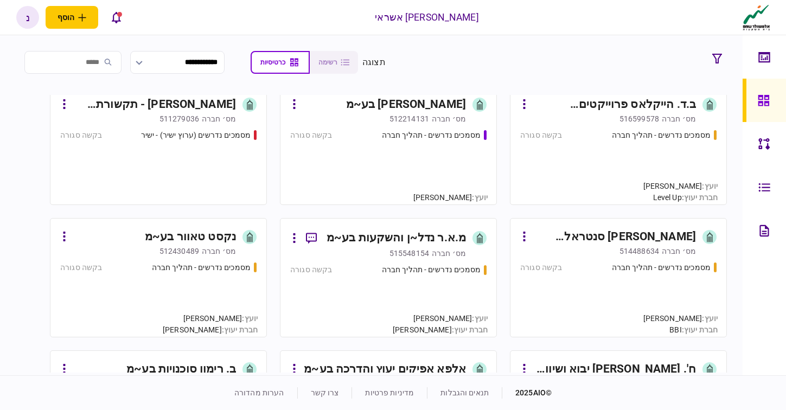
click at [26, 18] on div "נ" at bounding box center [27, 17] width 23 height 23
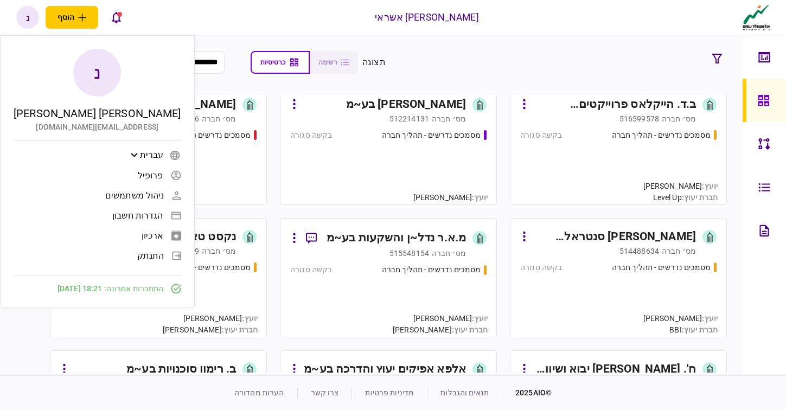
click at [137, 256] on span "התנתק" at bounding box center [150, 255] width 27 height 9
